Goal: Transaction & Acquisition: Purchase product/service

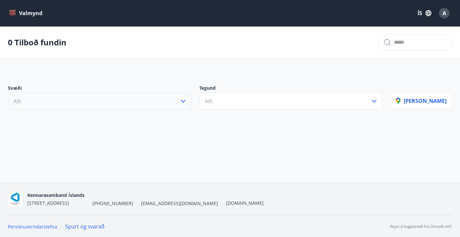
click at [160, 100] on button "Allt" at bounding box center [99, 101] width 183 height 17
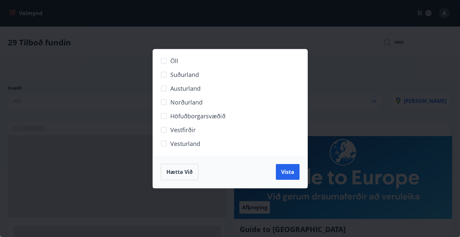
click at [318, 89] on div "Öll Suðurland [GEOGRAPHIC_DATA] Norðurland Höfuðborgarsvæðið [GEOGRAPHIC_DATA] …" at bounding box center [230, 118] width 460 height 237
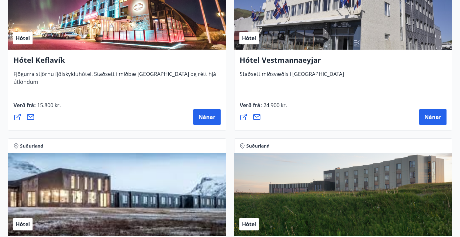
scroll to position [2402, 0]
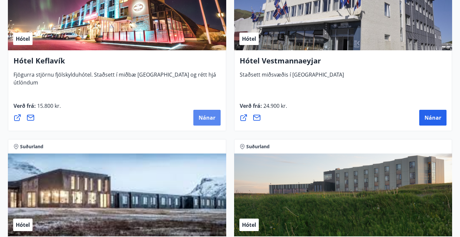
click at [201, 122] on button "Nánar" at bounding box center [206, 118] width 27 height 16
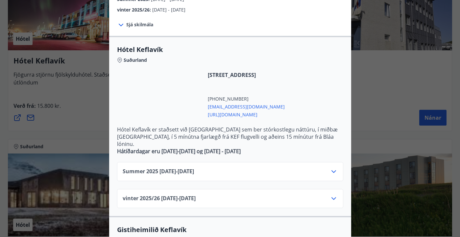
scroll to position [113, 0]
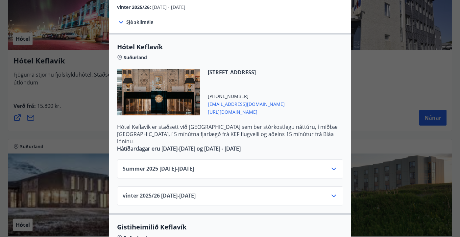
click at [332, 165] on icon at bounding box center [334, 169] width 8 height 8
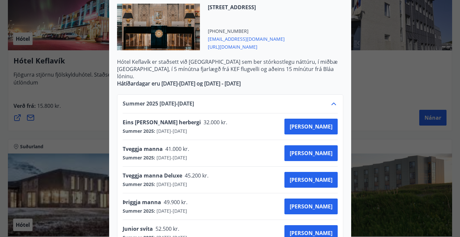
scroll to position [179, 0]
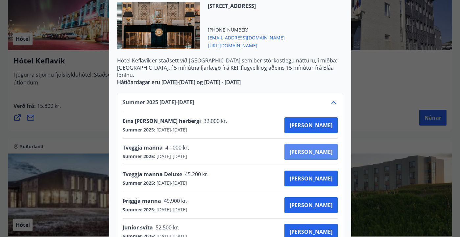
click at [321, 148] on span "[PERSON_NAME]" at bounding box center [311, 151] width 43 height 7
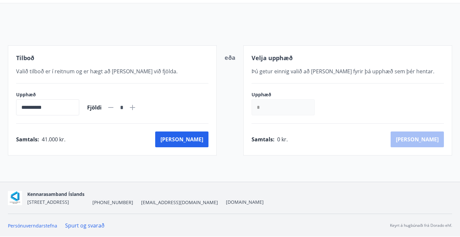
scroll to position [80, 0]
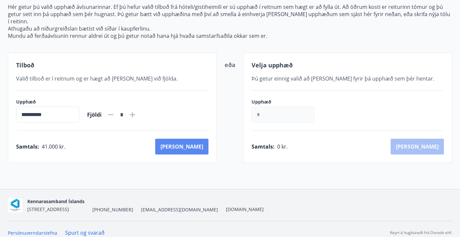
click at [199, 143] on button "[PERSON_NAME]" at bounding box center [181, 147] width 53 height 16
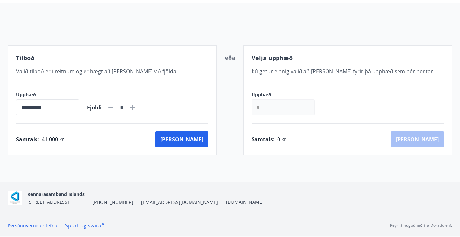
scroll to position [80, 0]
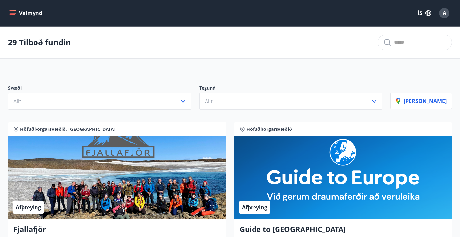
click at [10, 6] on div "Valmynd ÍS A" at bounding box center [230, 13] width 444 height 16
click at [11, 9] on button "Valmynd" at bounding box center [26, 13] width 37 height 12
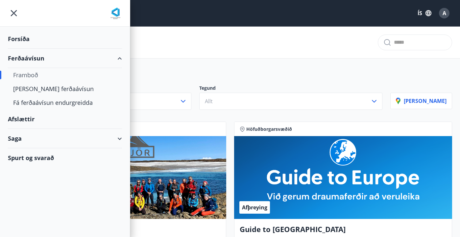
click at [32, 41] on div "Forsíða" at bounding box center [65, 38] width 114 height 19
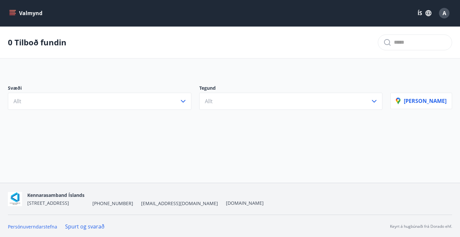
click at [13, 15] on icon "menu" at bounding box center [12, 13] width 7 height 7
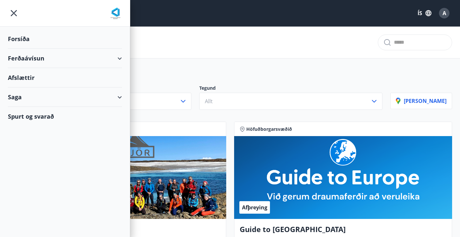
click at [20, 56] on div "Ferðaávísun" at bounding box center [65, 58] width 114 height 19
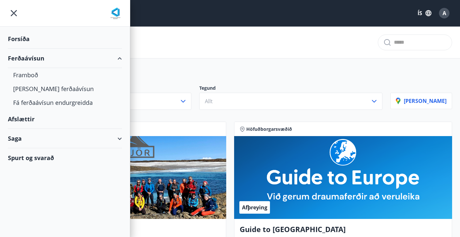
click at [25, 119] on div "Afslættir" at bounding box center [65, 118] width 114 height 19
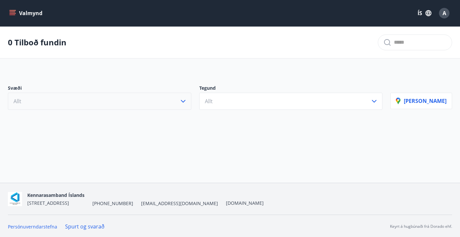
click at [30, 95] on button "Allt" at bounding box center [99, 101] width 183 height 17
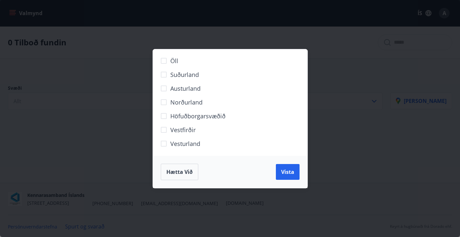
click at [62, 83] on div "Öll Suðurland [GEOGRAPHIC_DATA] Norðurland Höfuðborgarsvæðið [GEOGRAPHIC_DATA] …" at bounding box center [230, 118] width 460 height 237
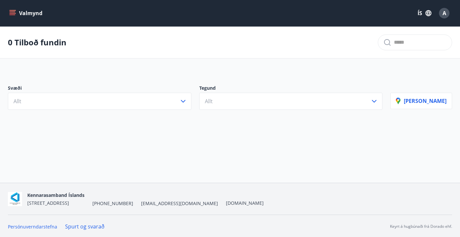
click at [14, 11] on icon "menu" at bounding box center [12, 13] width 7 height 7
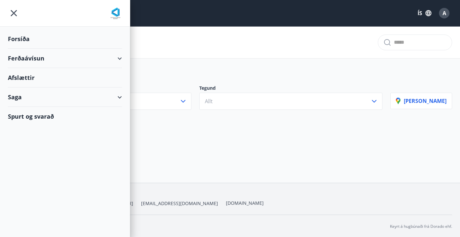
click at [34, 102] on div "Saga" at bounding box center [65, 96] width 114 height 19
click at [34, 112] on div "Ferðaávísun" at bounding box center [65, 114] width 104 height 14
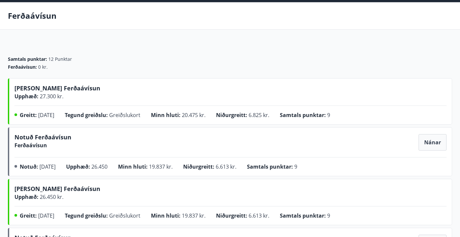
scroll to position [25, 0]
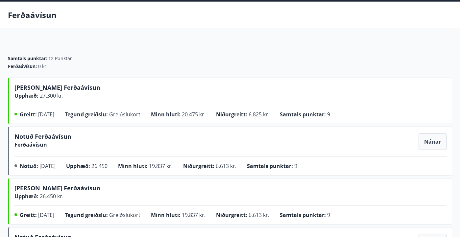
click at [65, 113] on div "Greitt : 19.09.2025" at bounding box center [42, 115] width 45 height 11
click at [122, 111] on span "Greiðslukort" at bounding box center [124, 114] width 31 height 7
click at [432, 138] on span "Nánar" at bounding box center [432, 141] width 17 height 7
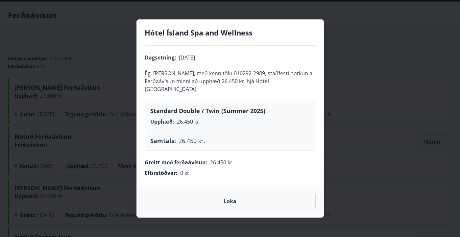
click at [362, 93] on div "Hótel Ísland Spa and Wellness Dagsetning : 02.09.2025 Ég, Anton Örn Björnsson, …" at bounding box center [230, 118] width 460 height 237
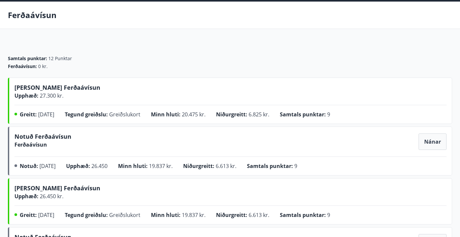
click at [326, 113] on span "Samtals punktar :" at bounding box center [303, 114] width 46 height 7
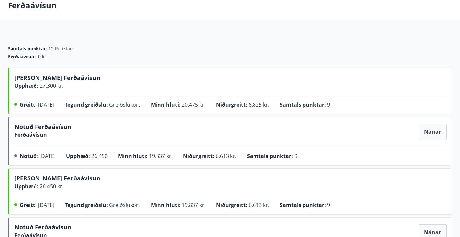
scroll to position [0, 0]
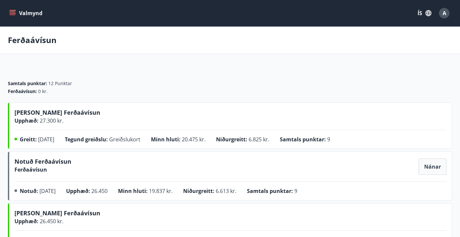
click at [12, 13] on icon "menu" at bounding box center [13, 13] width 7 height 1
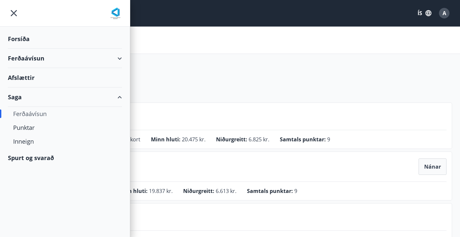
click at [47, 59] on div "Ferðaávísun" at bounding box center [65, 58] width 114 height 19
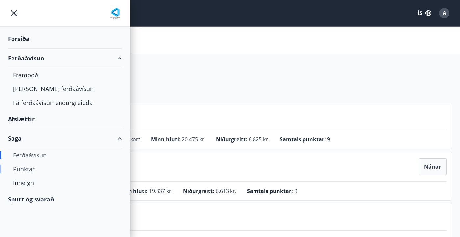
click at [29, 170] on div "Punktar" at bounding box center [65, 169] width 104 height 14
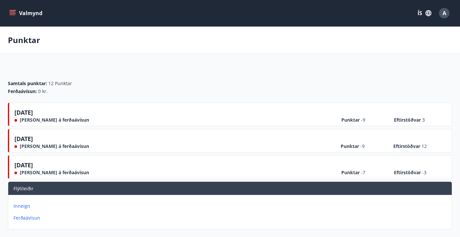
click at [12, 18] on button "Valmynd" at bounding box center [26, 13] width 37 height 12
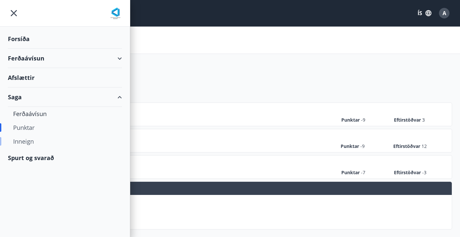
click at [29, 146] on div "Inneign" at bounding box center [65, 141] width 104 height 14
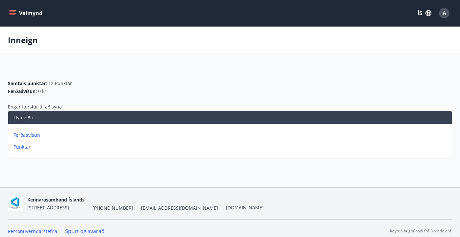
click at [33, 136] on p "Ferðaávísun" at bounding box center [231, 135] width 436 height 7
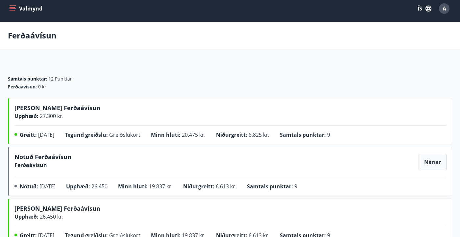
scroll to position [7, 0]
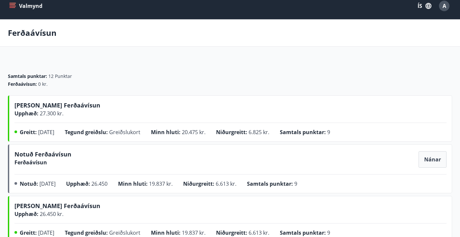
click at [21, 131] on span "Greitt :" at bounding box center [28, 132] width 17 height 7
click at [16, 5] on button "Valmynd" at bounding box center [26, 6] width 37 height 12
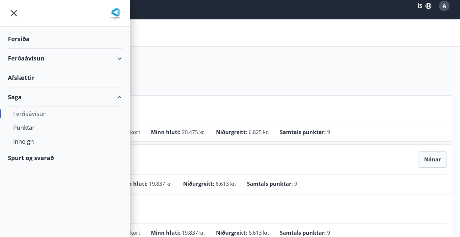
click at [22, 61] on div "Ferðaávísun" at bounding box center [65, 58] width 114 height 19
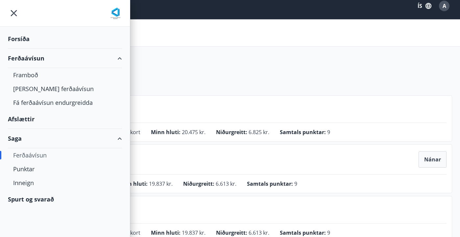
click at [19, 38] on div "Forsíða" at bounding box center [65, 38] width 114 height 19
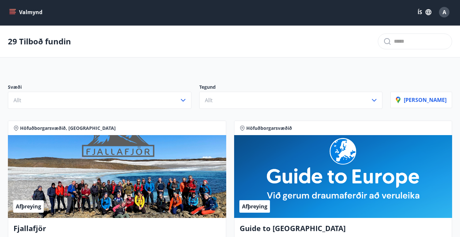
scroll to position [7, 0]
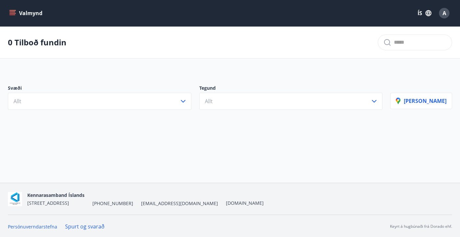
scroll to position [1, 0]
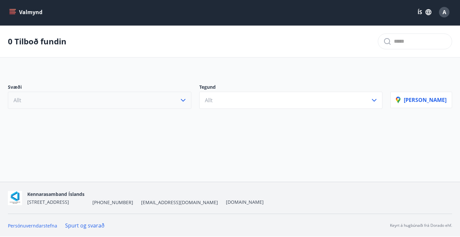
click at [134, 104] on button "Allt" at bounding box center [99, 100] width 183 height 17
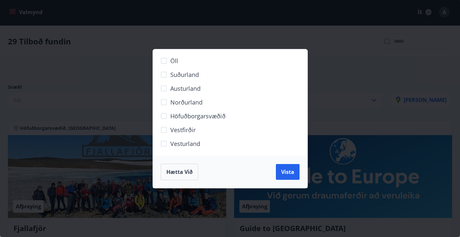
click at [112, 175] on div "Öll Suðurland [GEOGRAPHIC_DATA] Norðurland Höfuðborgarsvæðið [GEOGRAPHIC_DATA] …" at bounding box center [230, 118] width 460 height 237
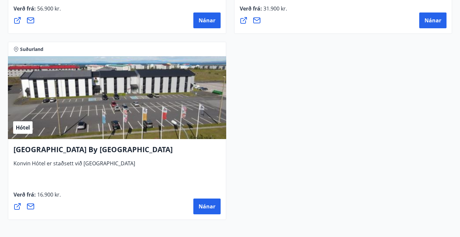
scroll to position [2717, 0]
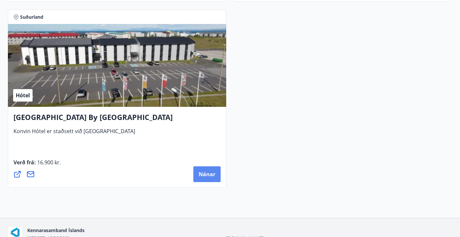
click at [210, 175] on span "Nánar" at bounding box center [207, 174] width 17 height 7
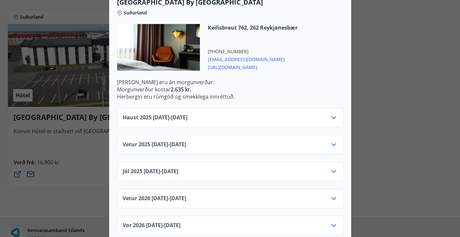
scroll to position [195, 0]
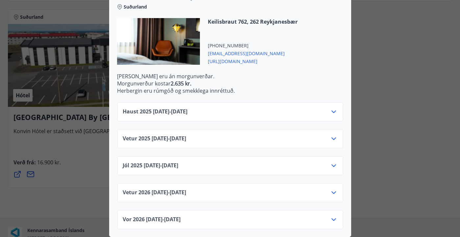
click at [238, 112] on div "Haust [PHONE_NUMBER][DATE] - [DATE]" at bounding box center [230, 114] width 215 height 13
click at [333, 114] on icon at bounding box center [334, 112] width 8 height 8
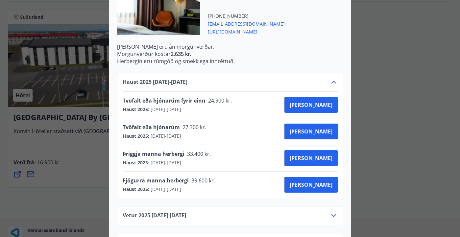
scroll to position [225, 0]
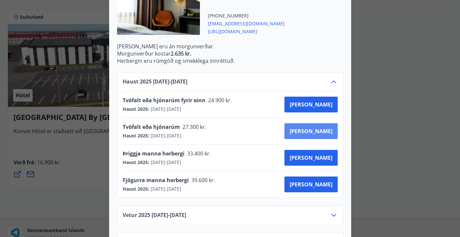
click at [323, 132] on span "[PERSON_NAME]" at bounding box center [311, 131] width 43 height 7
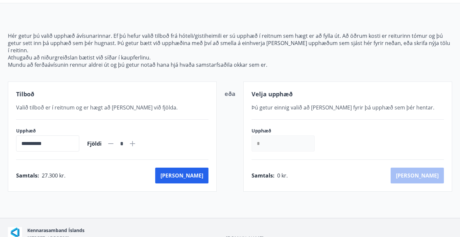
scroll to position [80, 0]
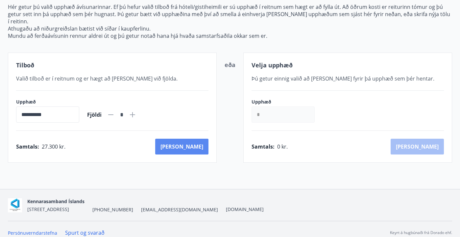
click at [203, 142] on button "[PERSON_NAME]" at bounding box center [181, 147] width 53 height 16
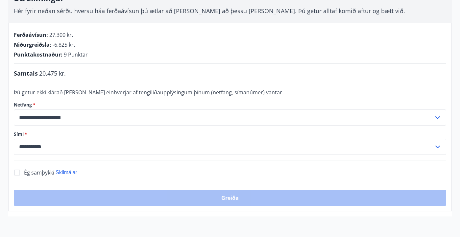
scroll to position [113, 0]
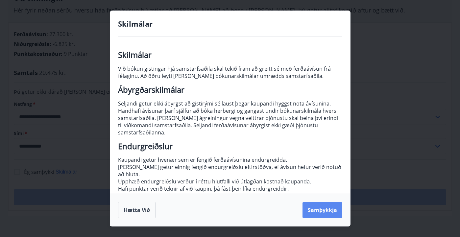
click at [323, 216] on button "Samþykkja" at bounding box center [322, 210] width 40 height 16
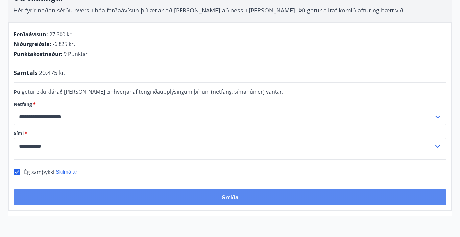
click at [246, 204] on button "Greiða" at bounding box center [230, 197] width 432 height 16
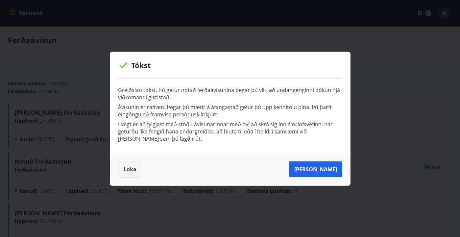
click at [131, 165] on button "Loka" at bounding box center [130, 169] width 24 height 16
